Goal: Find specific page/section: Find specific page/section

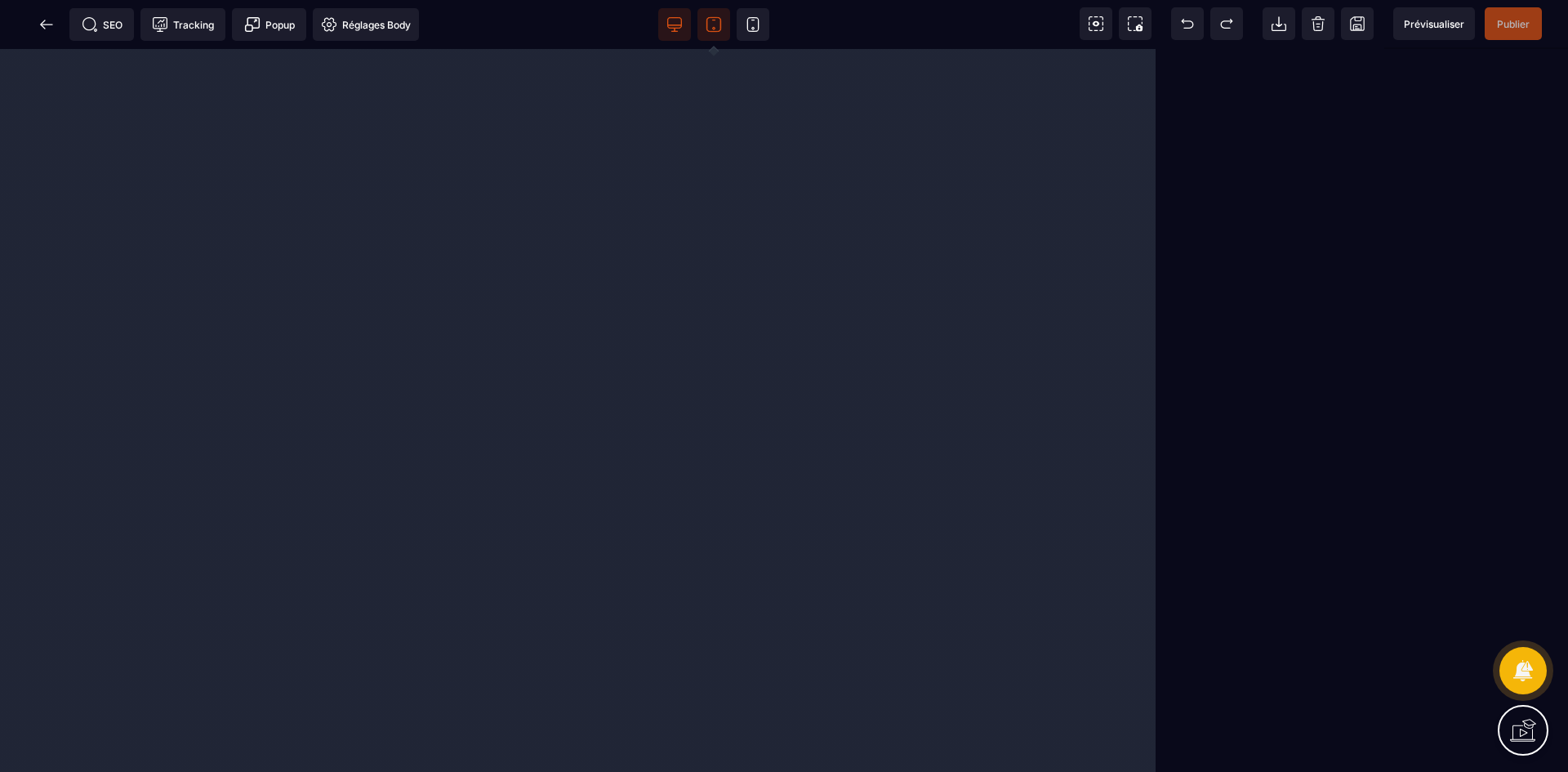
click at [712, 25] on icon at bounding box center [713, 24] width 16 height 16
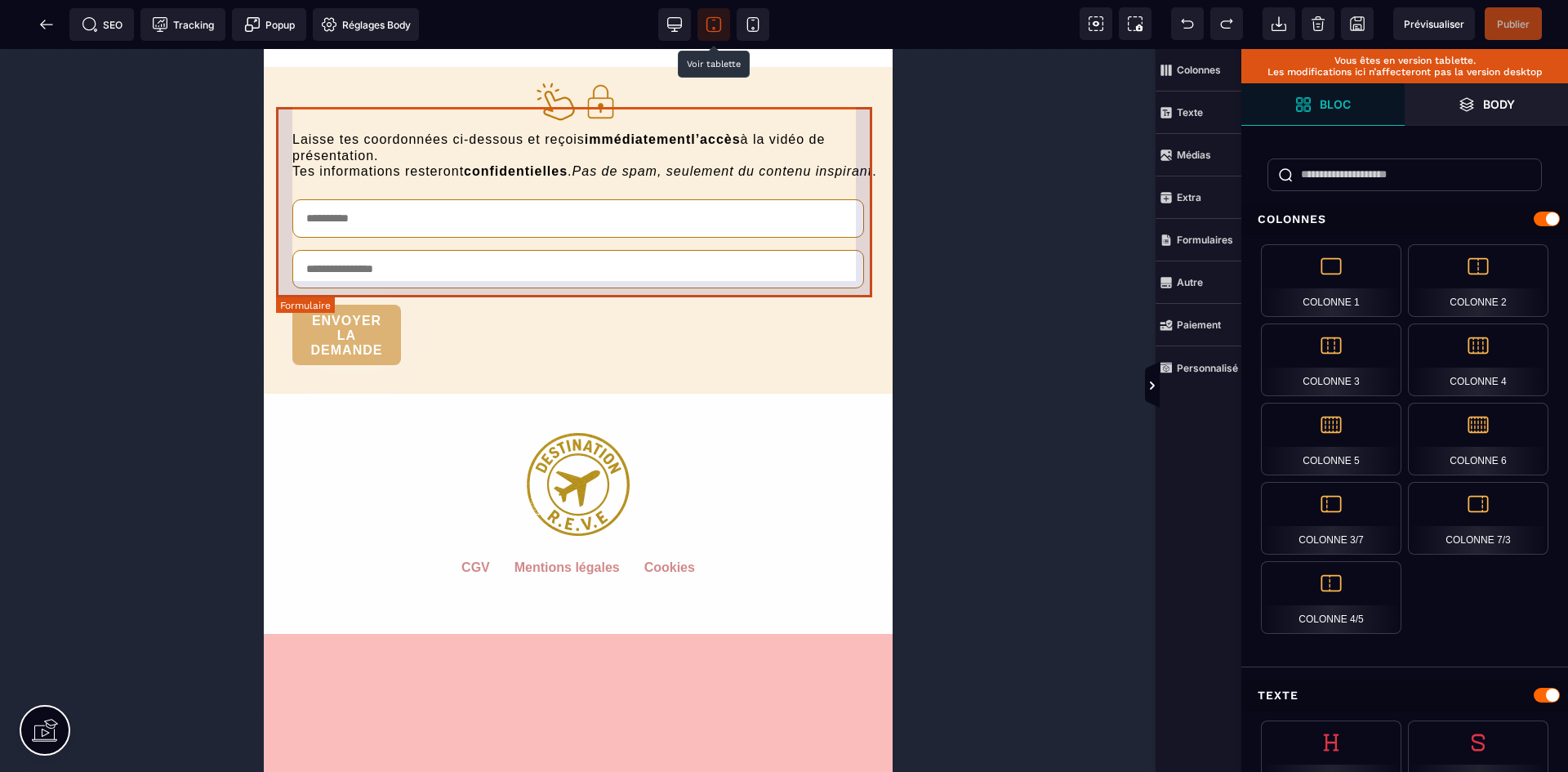
scroll to position [6130, 0]
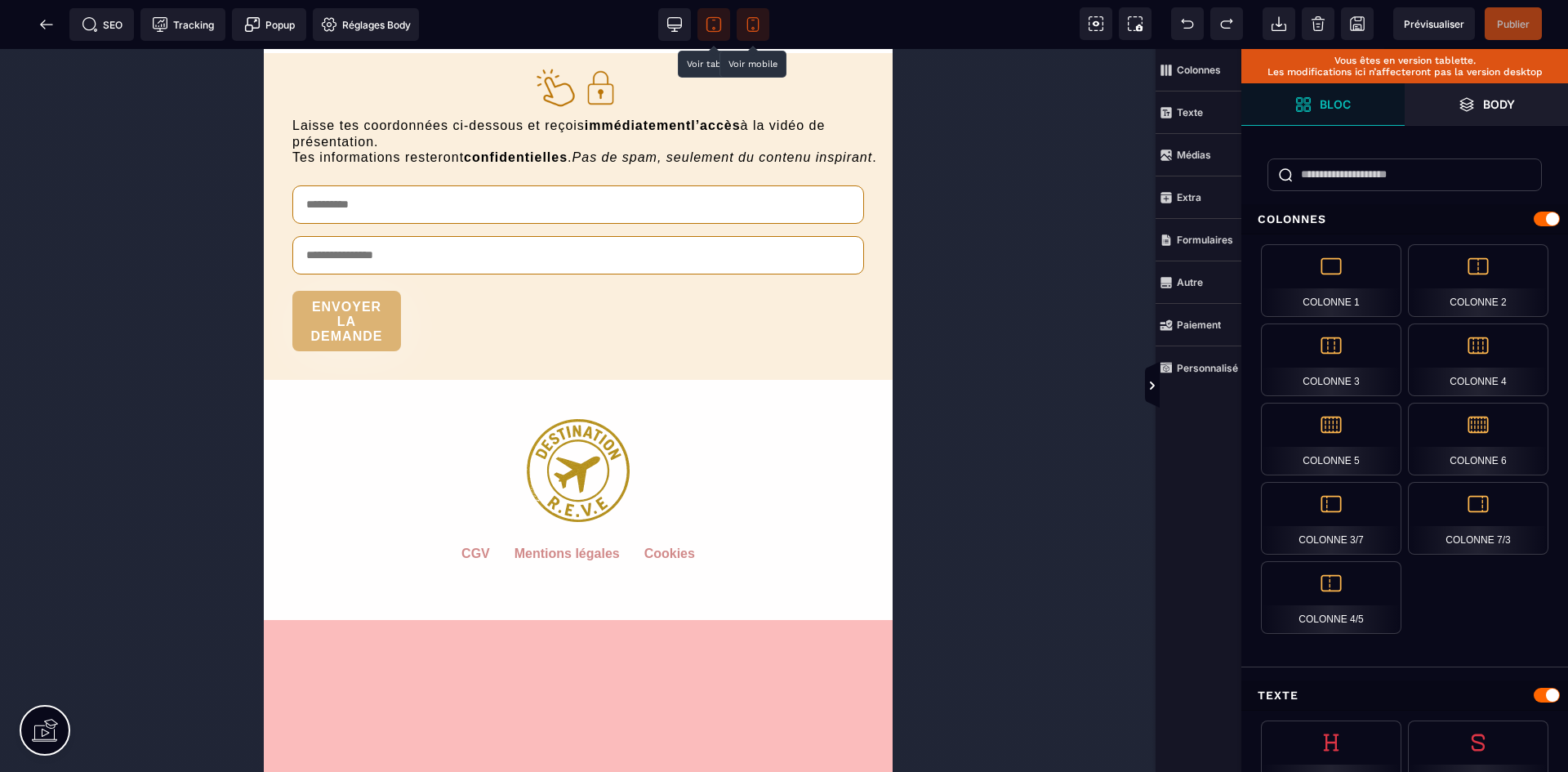
click at [750, 24] on icon at bounding box center [753, 24] width 16 height 16
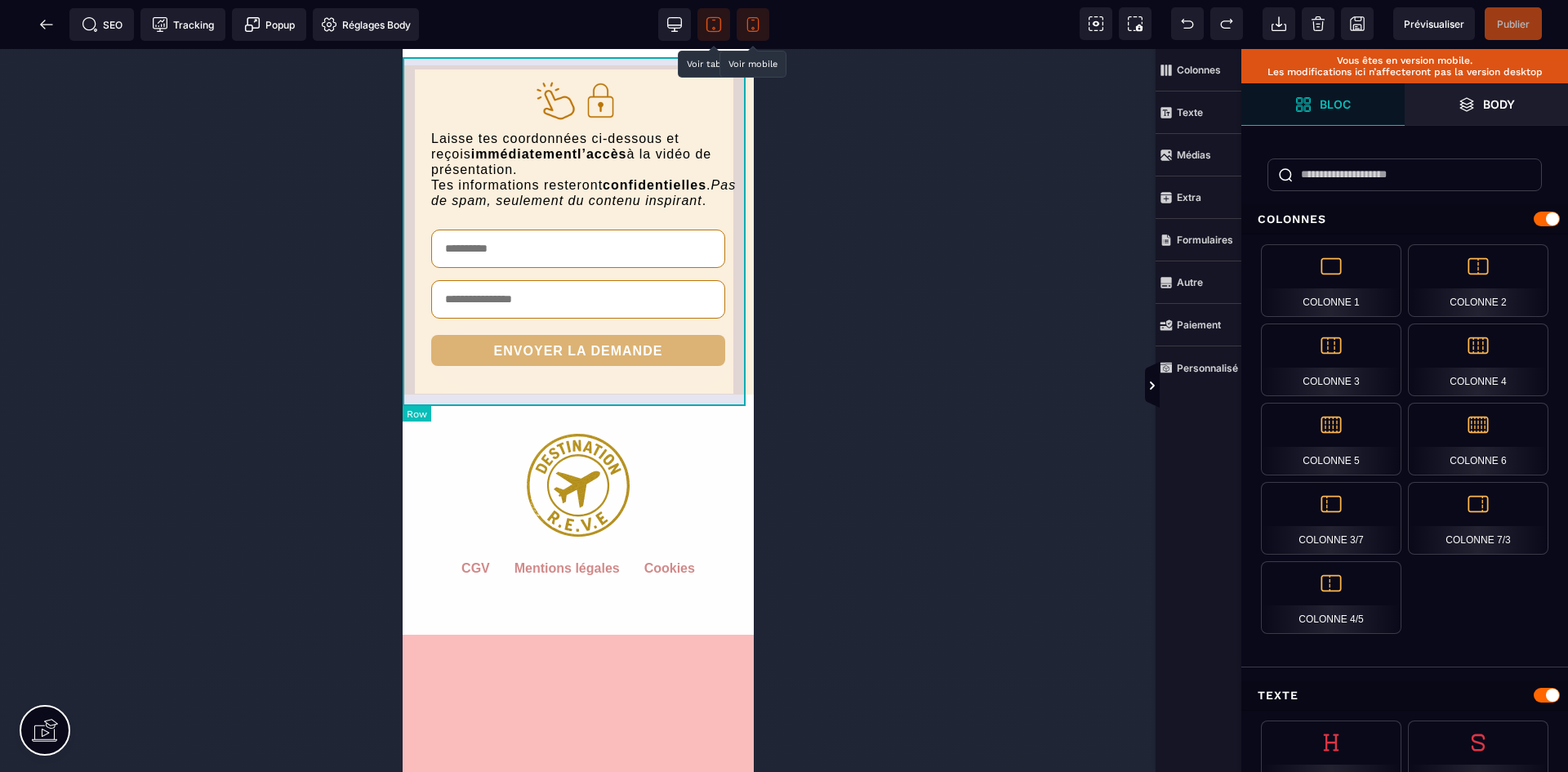
scroll to position [9268, 0]
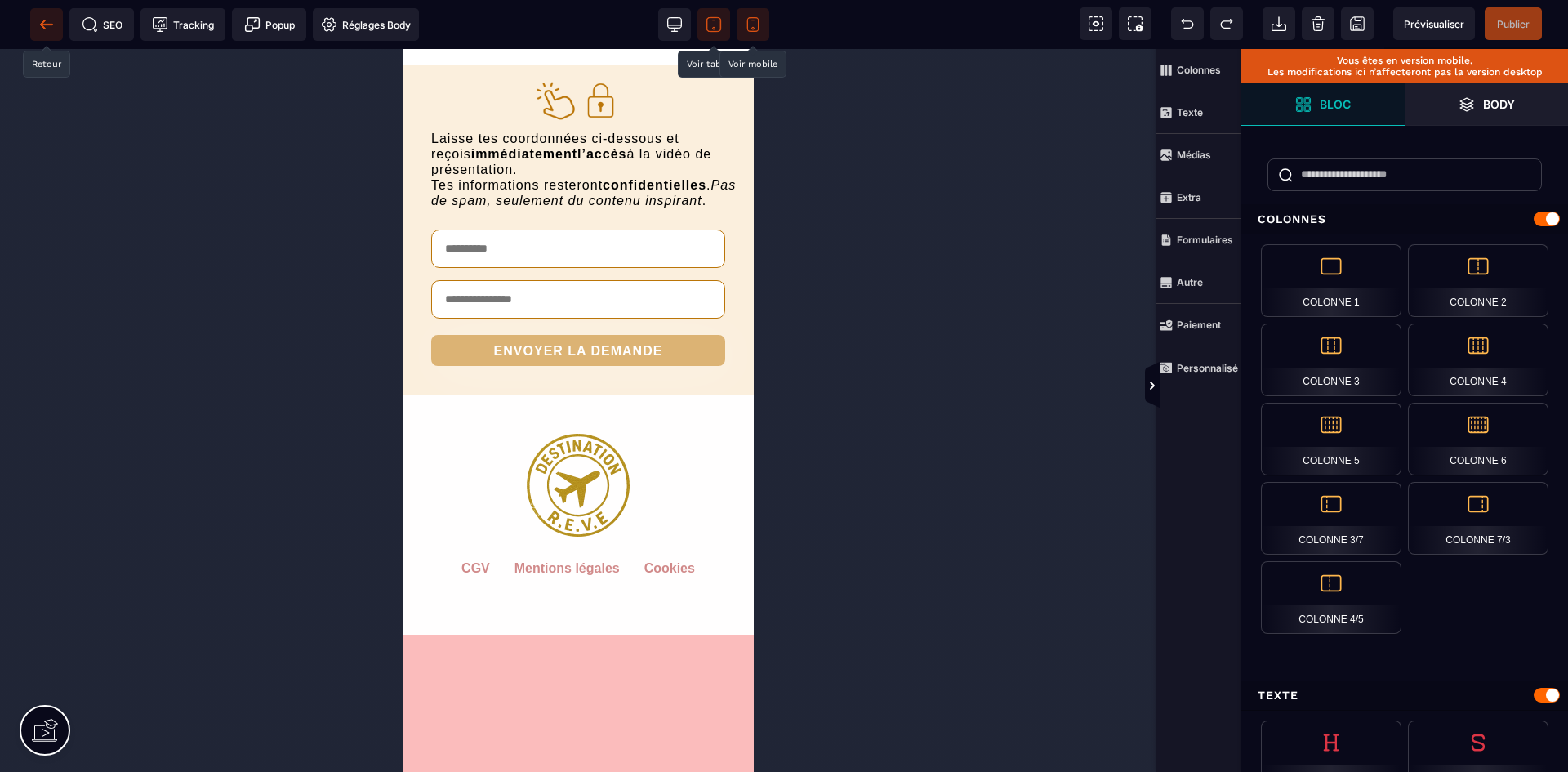
click at [47, 25] on icon at bounding box center [46, 24] width 12 height 1
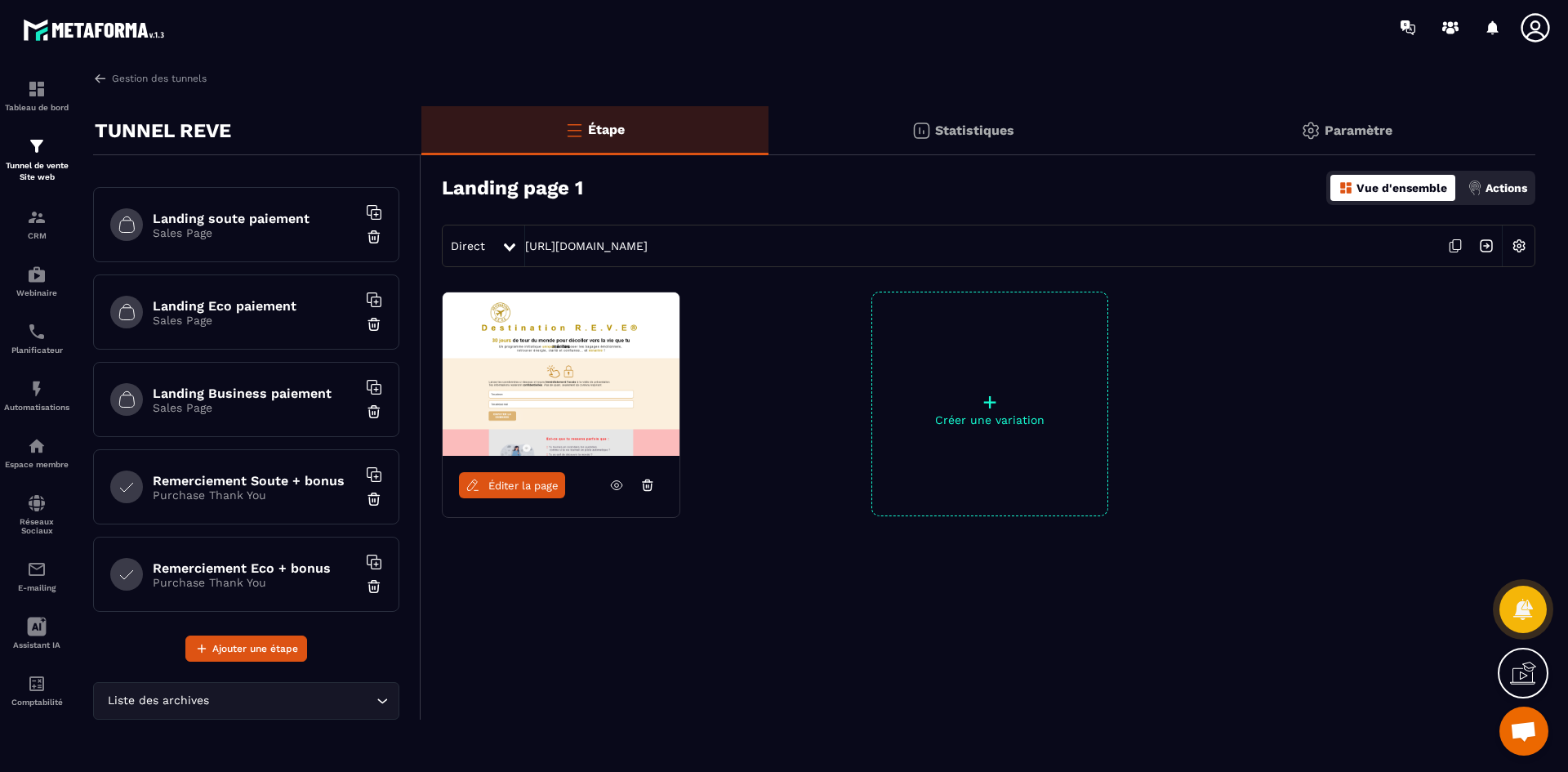
scroll to position [246, 0]
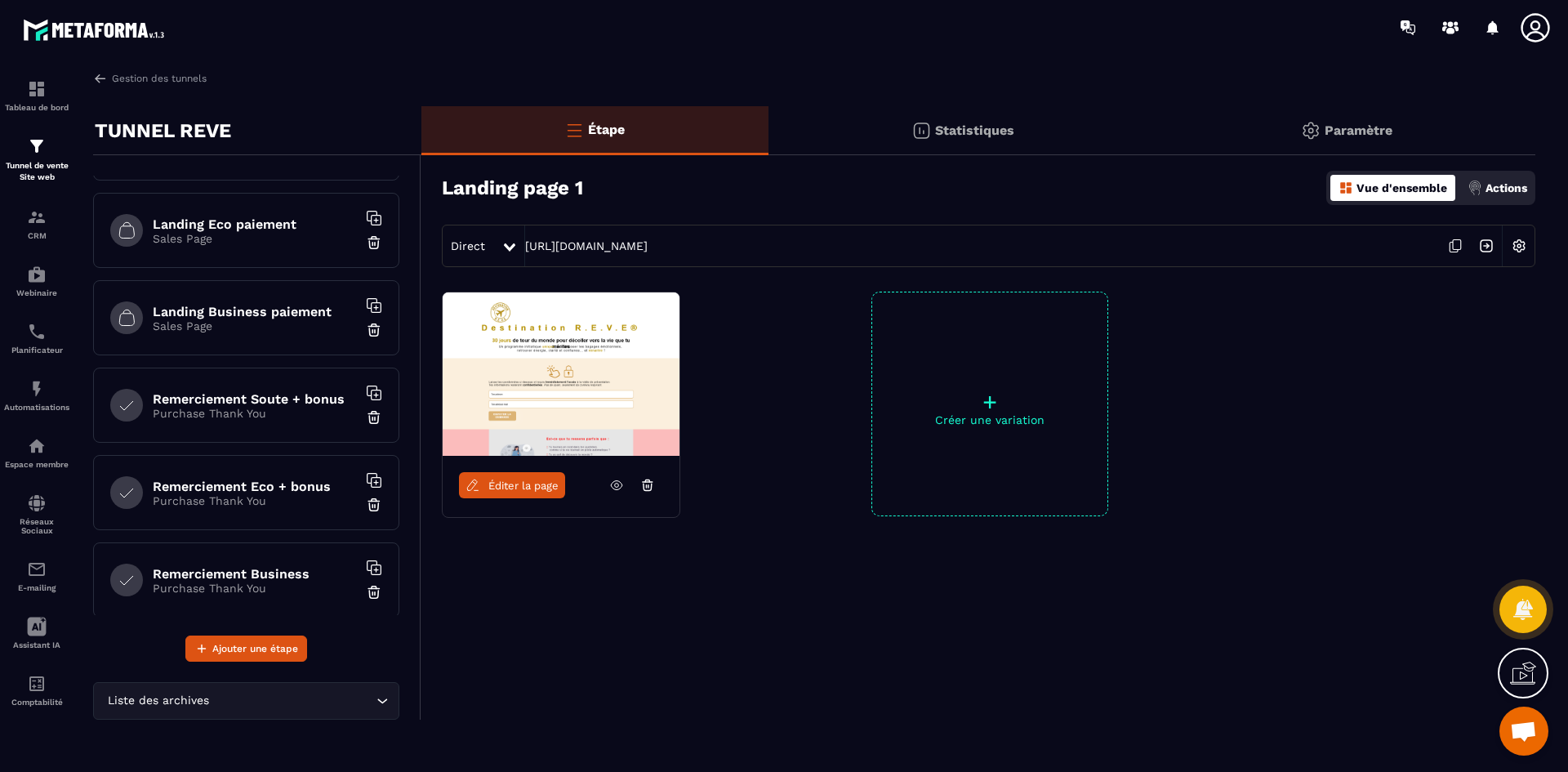
click at [269, 408] on p "Purchase Thank You" at bounding box center [255, 413] width 204 height 13
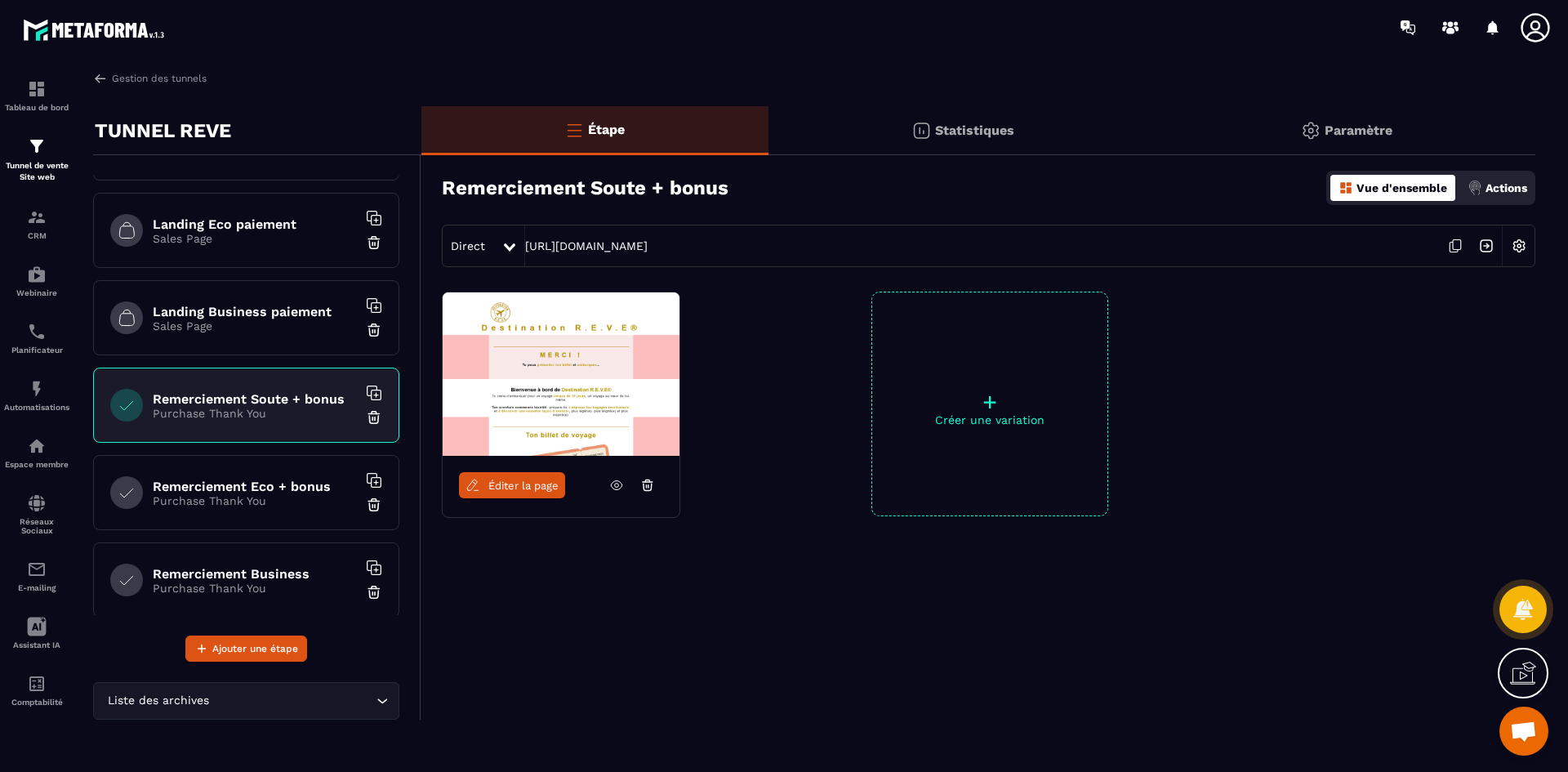
click at [511, 478] on link "Éditer la page" at bounding box center [512, 485] width 106 height 26
